Goal: Transaction & Acquisition: Purchase product/service

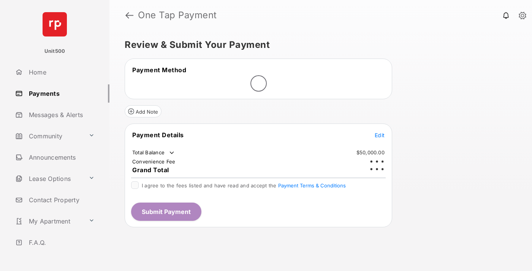
click at [380, 132] on span "Edit" at bounding box center [380, 135] width 10 height 6
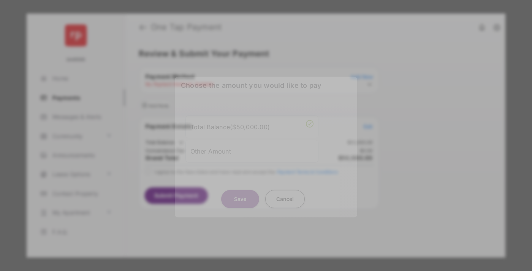
click at [252, 149] on div "Other Amount" at bounding box center [251, 150] width 123 height 13
type input "****"
click at [240, 201] on button "Save" at bounding box center [240, 199] width 38 height 18
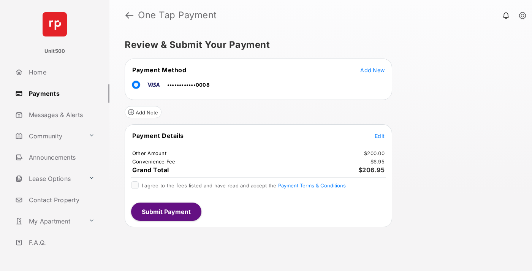
click at [380, 136] on span "Edit" at bounding box center [380, 136] width 10 height 6
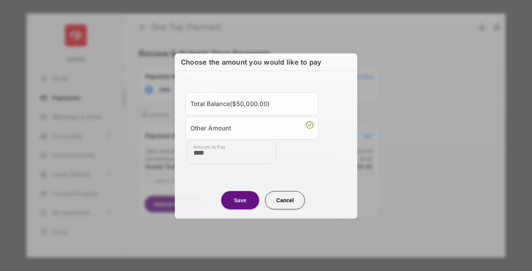
click at [240, 200] on button "Save" at bounding box center [240, 200] width 38 height 18
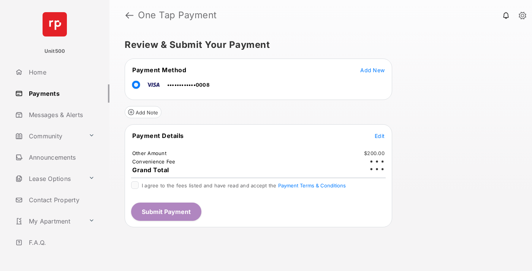
click at [166, 211] on button "Submit Payment" at bounding box center [166, 212] width 70 height 18
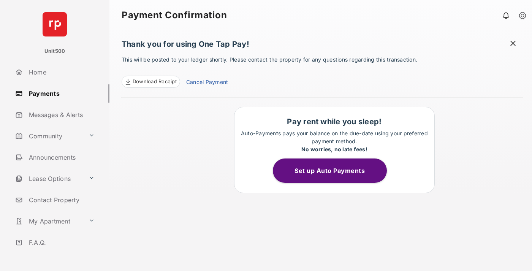
click at [513, 44] on span at bounding box center [513, 45] width 8 height 10
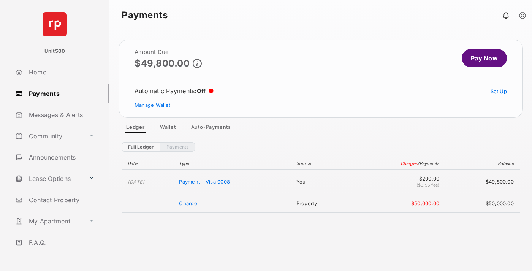
click at [152, 105] on link "Manage Wallet" at bounding box center [153, 105] width 36 height 6
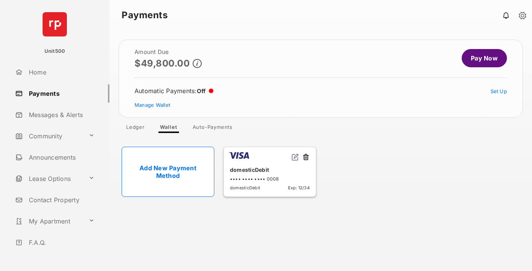
click at [306, 157] on button at bounding box center [306, 157] width 8 height 9
